Goal: Information Seeking & Learning: Compare options

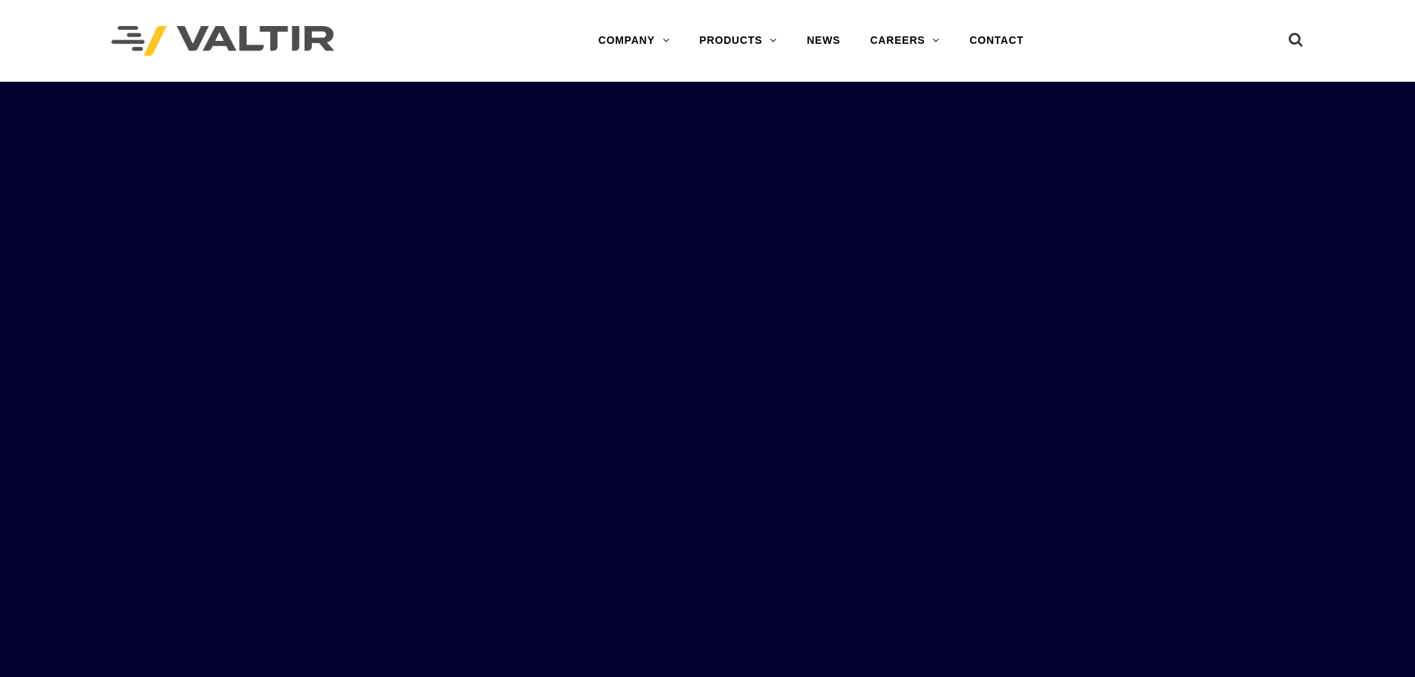
click at [1129, 47] on div "Menu COMPANY ABOUT VALTIR OUR HISTORY RENTALS INTERNATIONAL PRODUCTS BARRICADES…" at bounding box center [811, 41] width 728 height 30
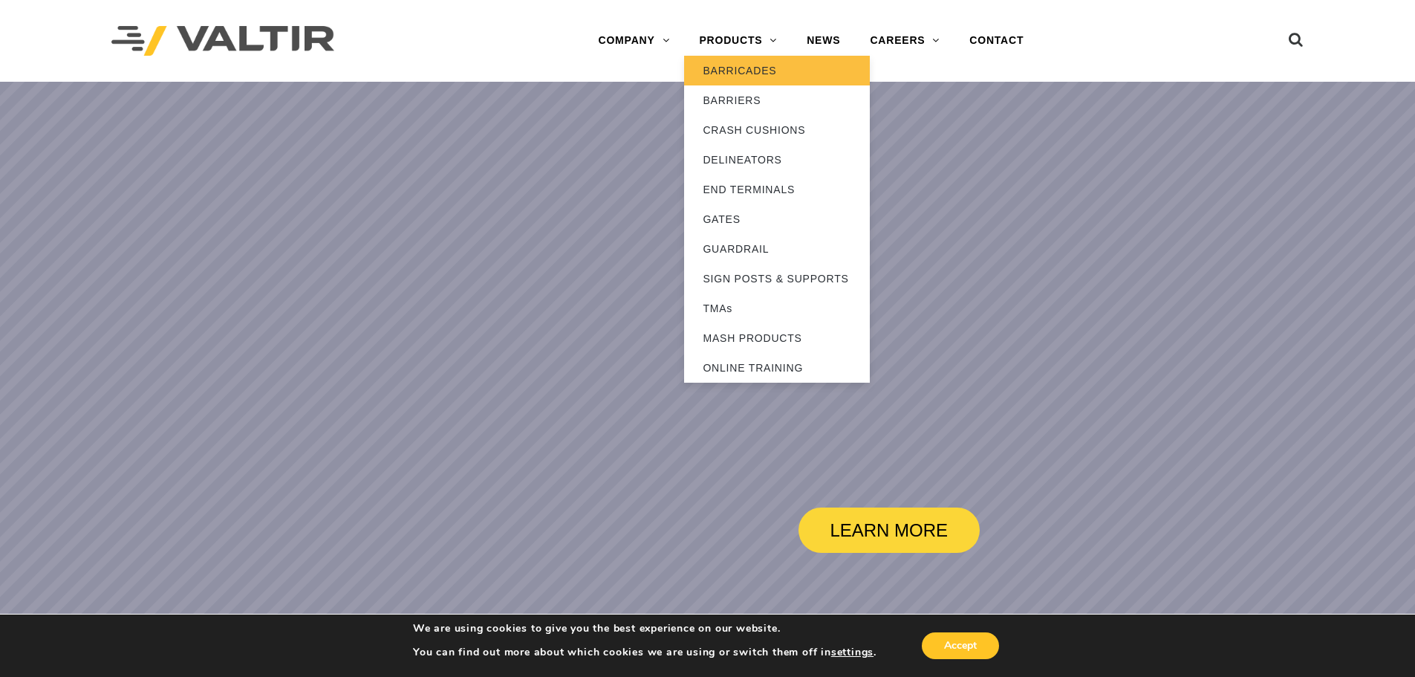
click at [744, 69] on link "BARRICADES" at bounding box center [777, 71] width 186 height 30
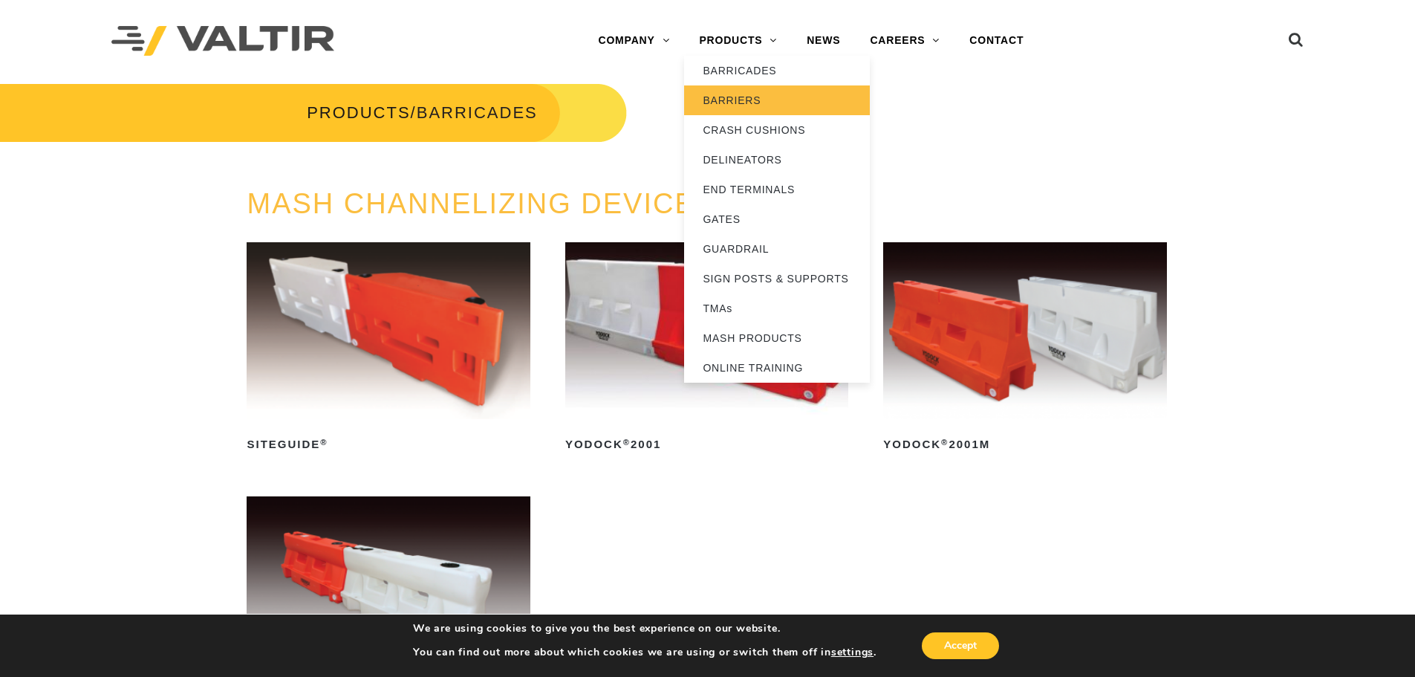
click at [738, 109] on link "BARRIERS" at bounding box center [777, 100] width 186 height 30
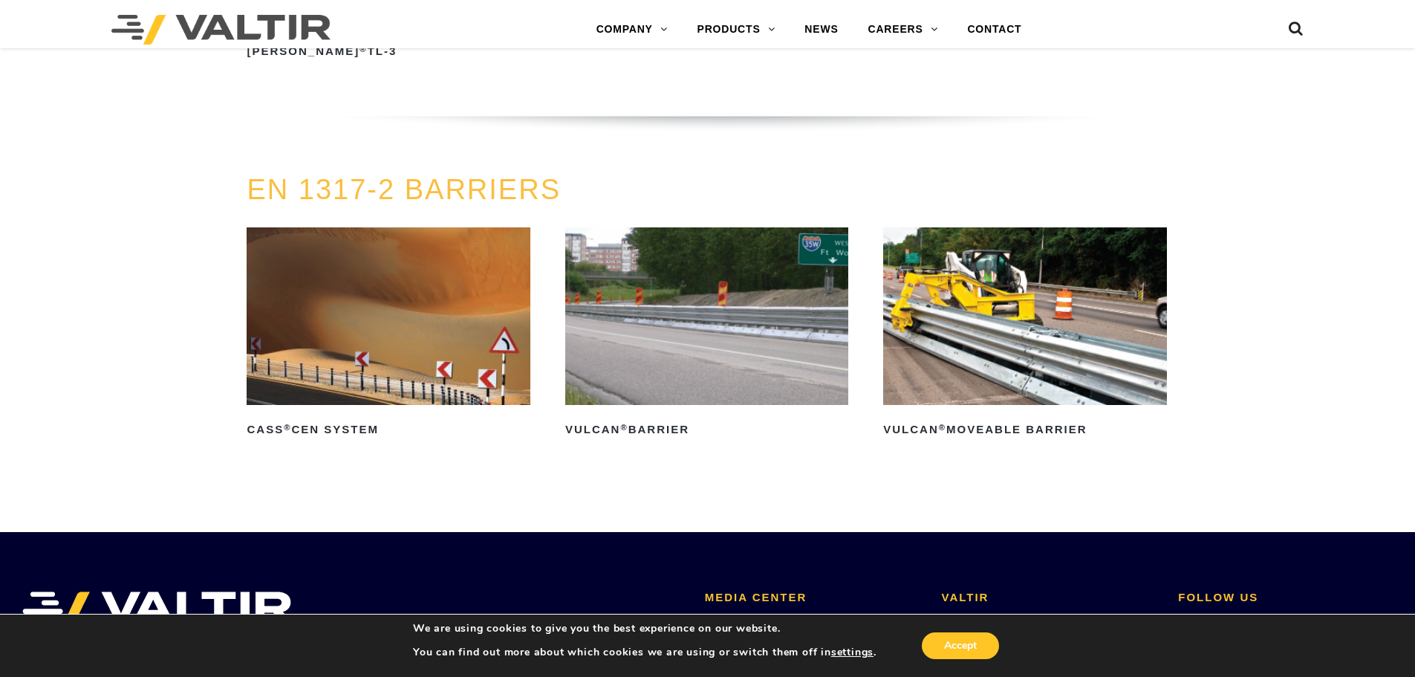
scroll to position [2826, 0]
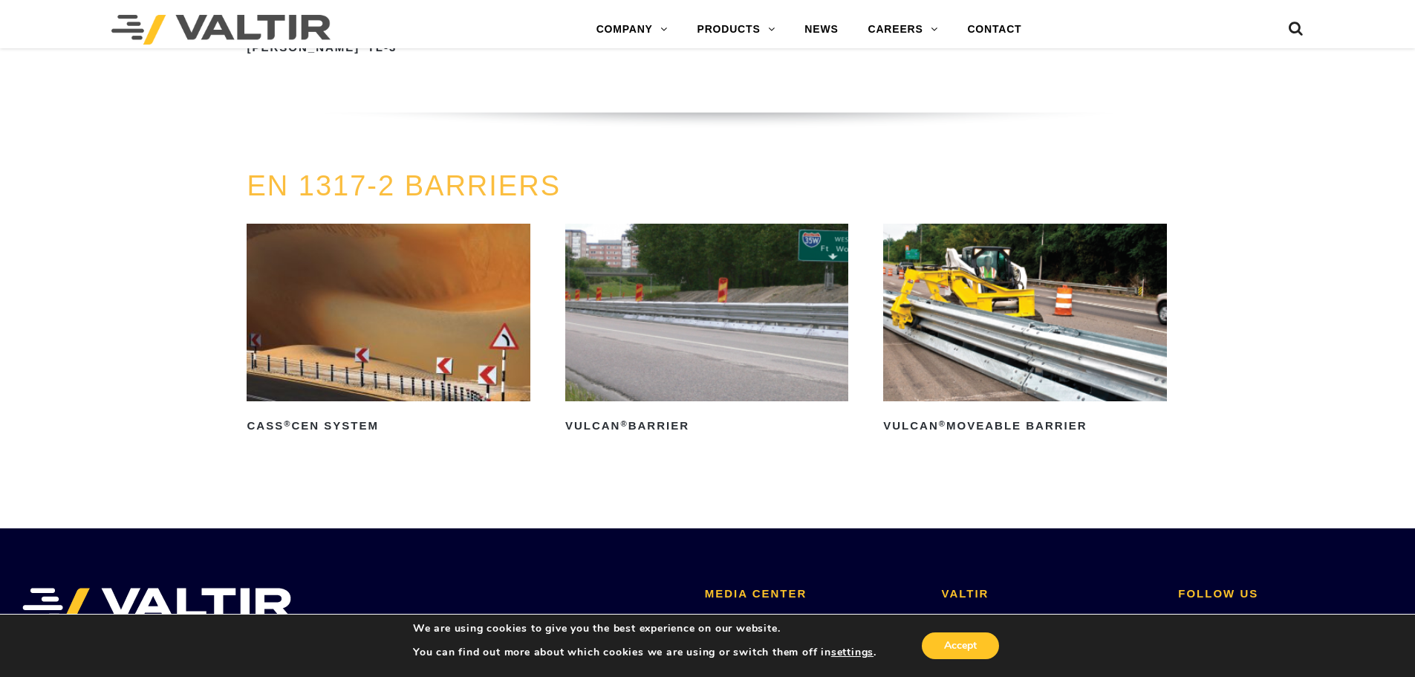
click at [749, 327] on img at bounding box center [706, 312] width 283 height 177
click at [1001, 348] on img at bounding box center [1024, 312] width 283 height 177
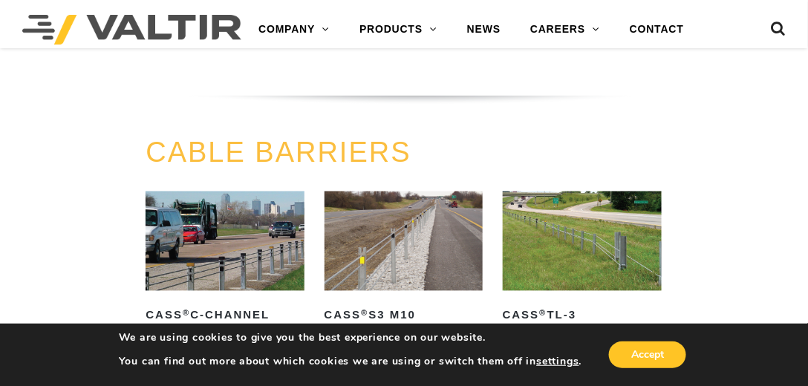
scroll to position [622, 0]
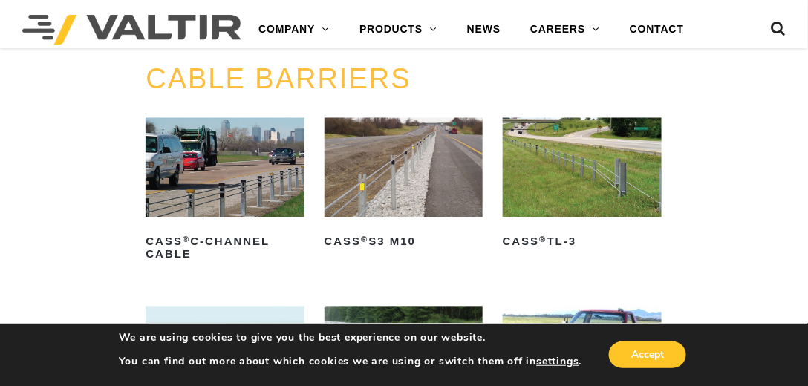
click at [616, 170] on img at bounding box center [582, 168] width 159 height 100
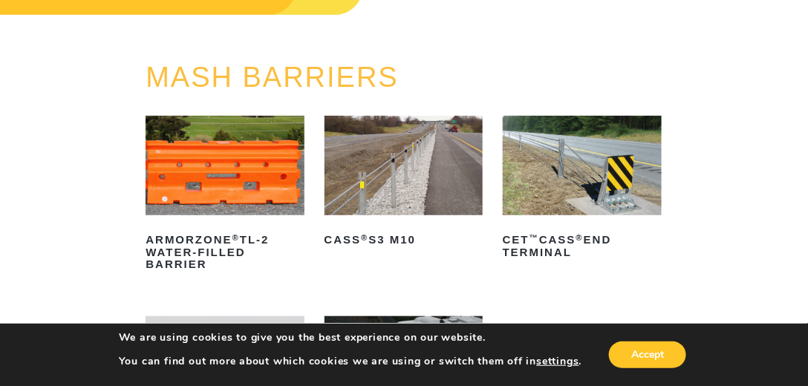
scroll to position [0, 0]
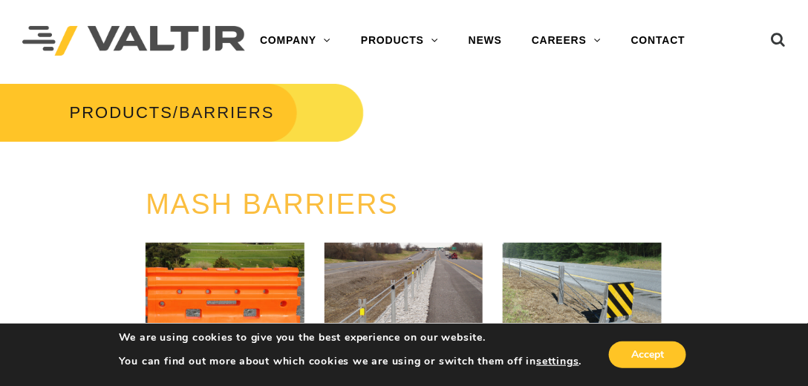
click at [720, 117] on div "PRODUCTS / BARRIERS" at bounding box center [404, 135] width 808 height 107
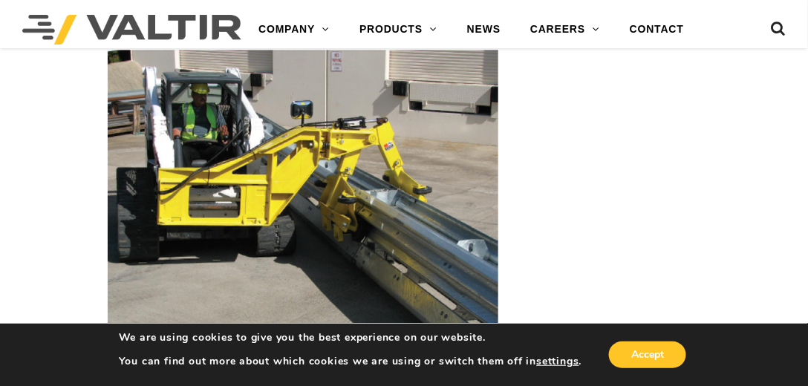
scroll to position [2251, 0]
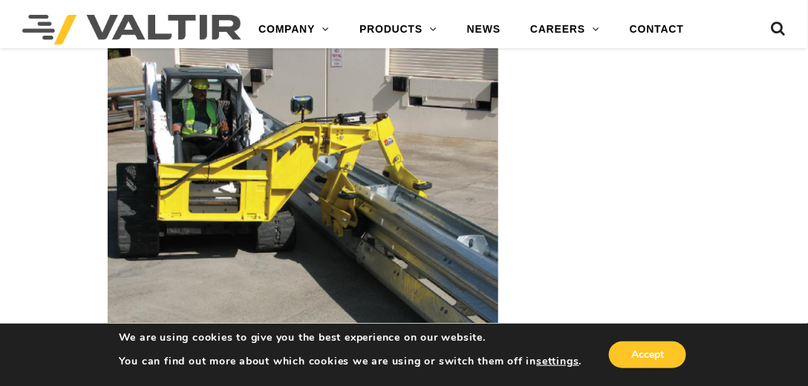
click at [406, 184] on img at bounding box center [303, 186] width 391 height 282
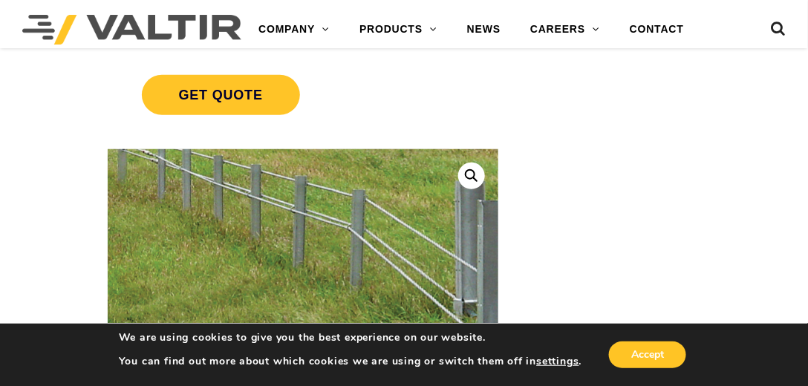
scroll to position [297, 0]
